Goal: Task Accomplishment & Management: Use online tool/utility

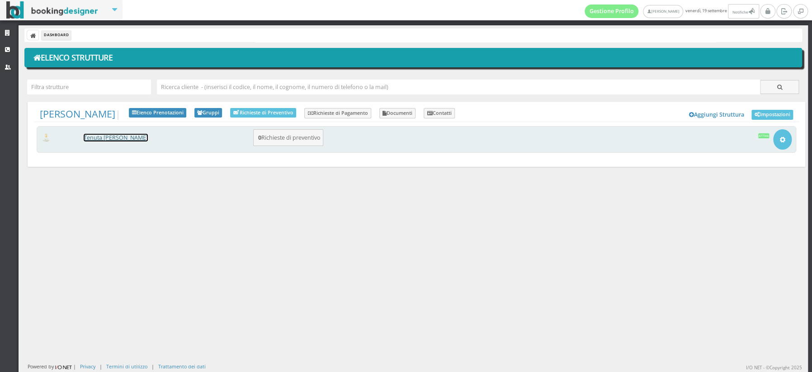
click at [114, 135] on link "Tenuta [PERSON_NAME]" at bounding box center [116, 138] width 64 height 8
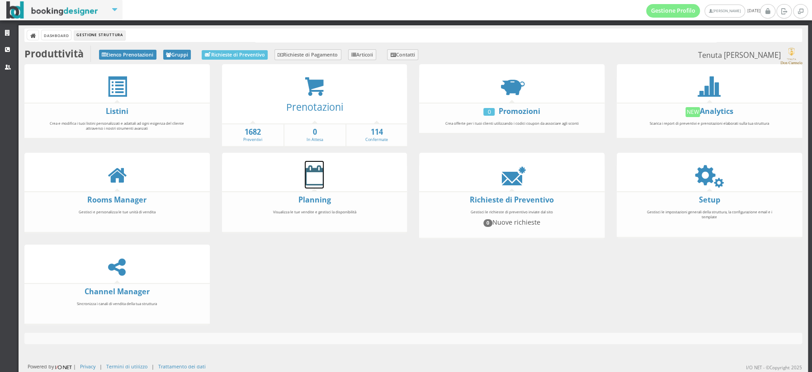
click at [313, 173] on icon at bounding box center [314, 175] width 19 height 20
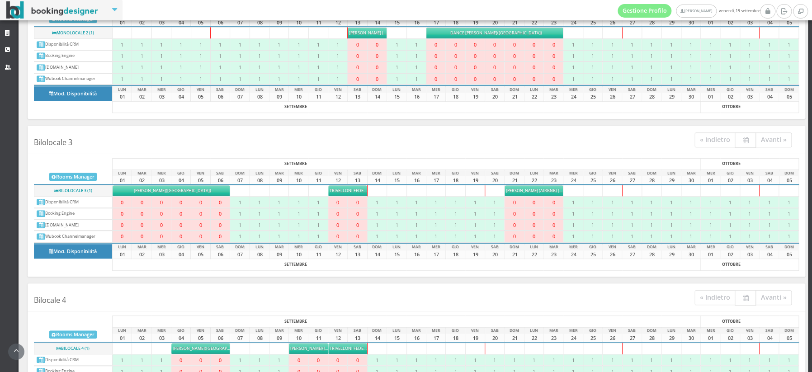
scroll to position [236, 0]
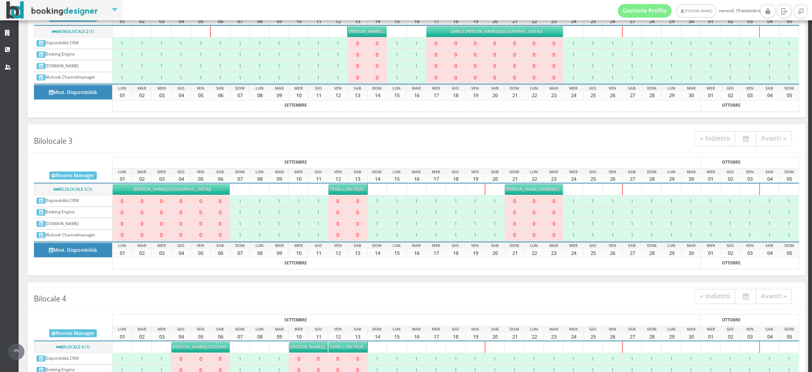
click at [550, 192] on td "[PERSON_NAME] (airbnb) [PERSON_NAME] ([GEOGRAPHIC_DATA])" at bounding box center [533, 189] width 59 height 11
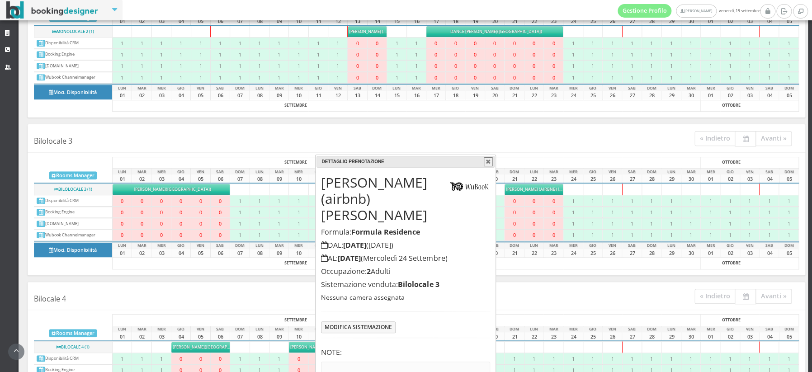
click at [486, 161] on button "button" at bounding box center [488, 161] width 9 height 9
